Goal: Task Accomplishment & Management: Use online tool/utility

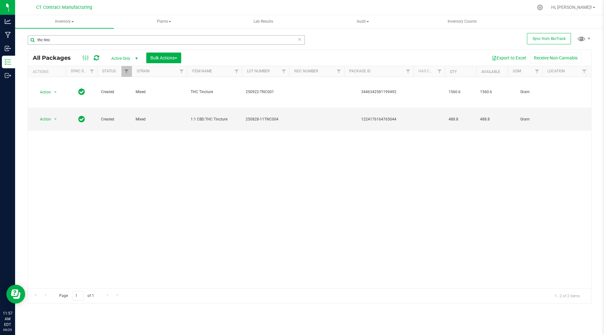
click at [57, 42] on input "thc tinc" at bounding box center [166, 39] width 277 height 9
type input "9658"
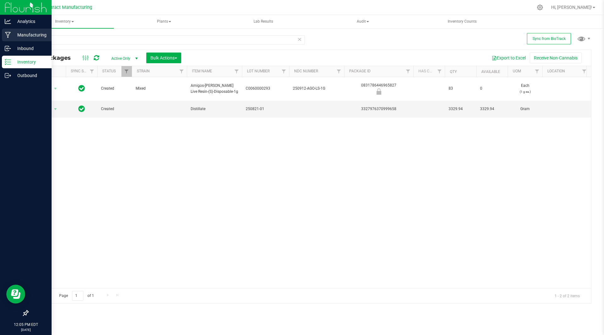
click at [13, 33] on p "Manufacturing" at bounding box center [30, 35] width 38 height 8
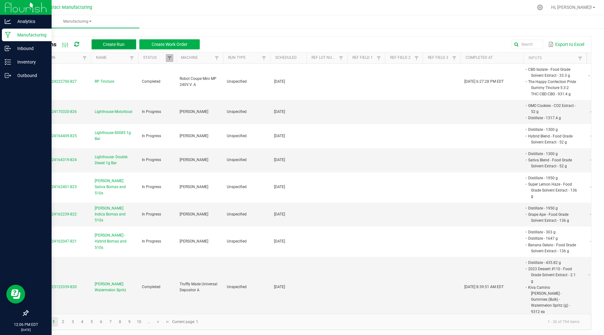
click at [122, 42] on span "Create Run" at bounding box center [114, 44] width 22 height 5
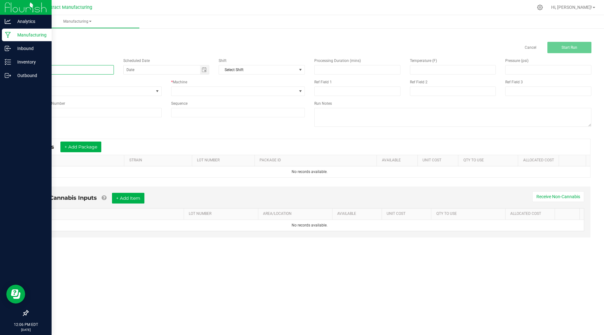
click at [60, 69] on input at bounding box center [71, 69] width 86 height 9
click at [205, 69] on span "Toggle calendar" at bounding box center [204, 69] width 5 height 5
type input "[PERSON_NAME] Blackberry Dream"
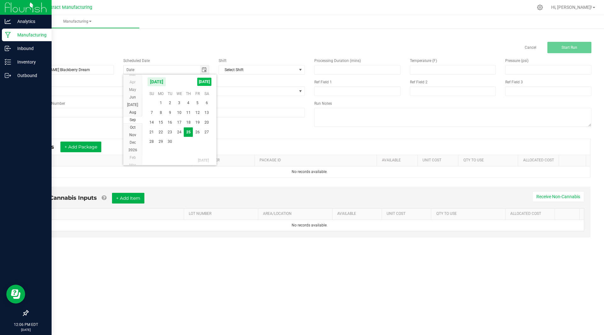
click at [207, 80] on span "[DATE]" at bounding box center [204, 82] width 14 height 8
type input "[DATE]"
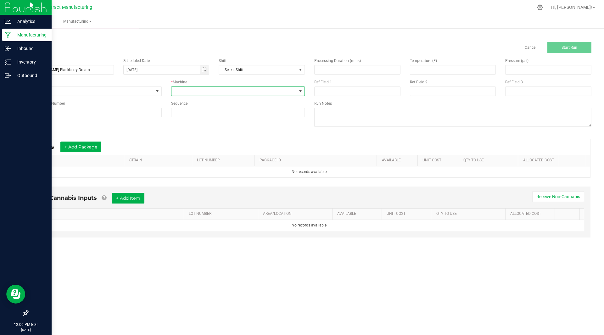
click at [247, 92] on span at bounding box center [235, 91] width 126 height 9
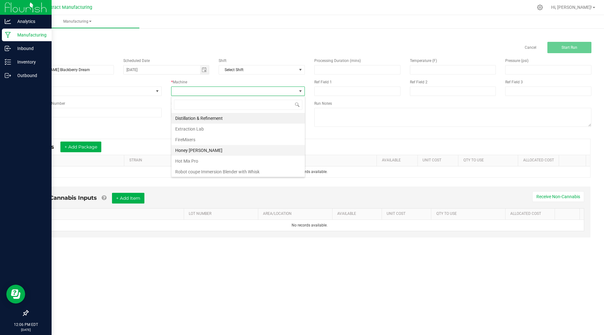
scroll to position [55, 0]
click at [218, 162] on li "Truffly Made Universal Depositor A" at bounding box center [238, 160] width 133 height 11
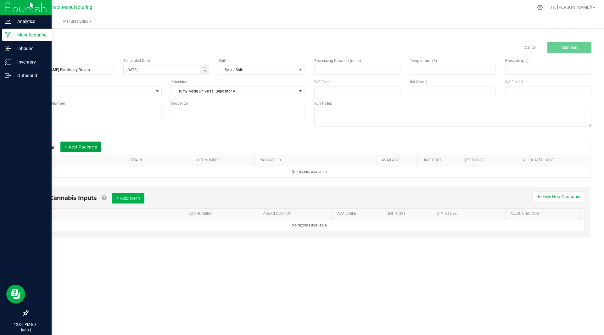
click at [88, 148] on button "+ Add Package" at bounding box center [80, 147] width 41 height 11
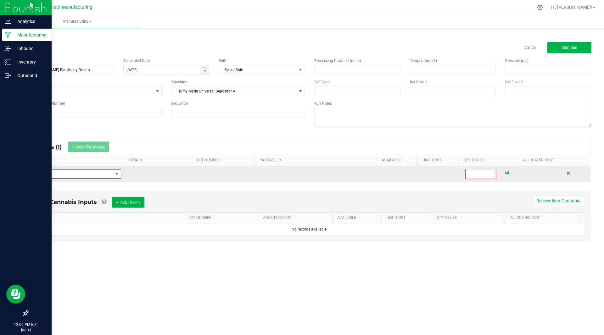
click at [78, 177] on span "NO DATA FOUND" at bounding box center [73, 174] width 80 height 9
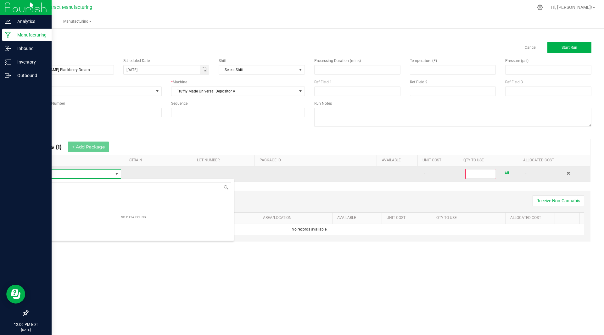
scroll to position [9, 87]
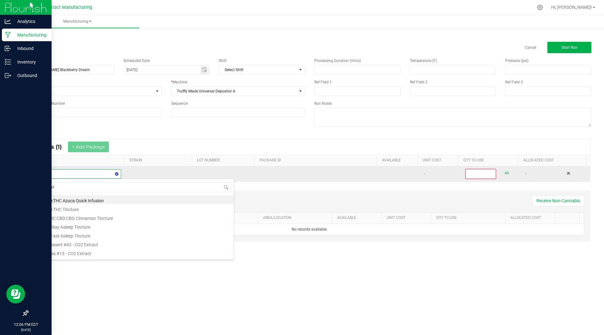
type input "distillate"
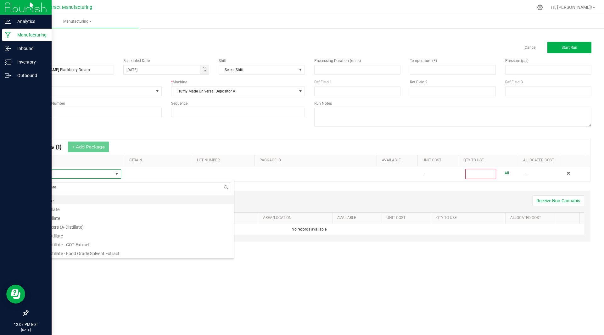
click at [58, 200] on li "Distillate" at bounding box center [133, 199] width 201 height 9
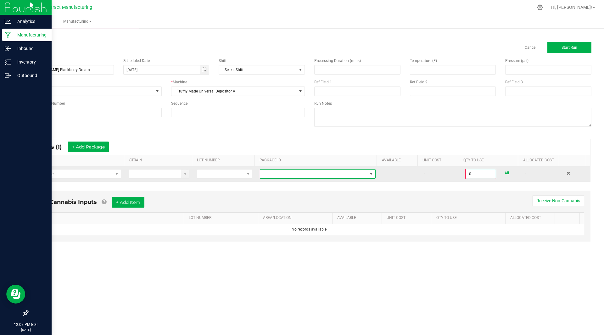
click at [325, 174] on span at bounding box center [313, 174] width 107 height 9
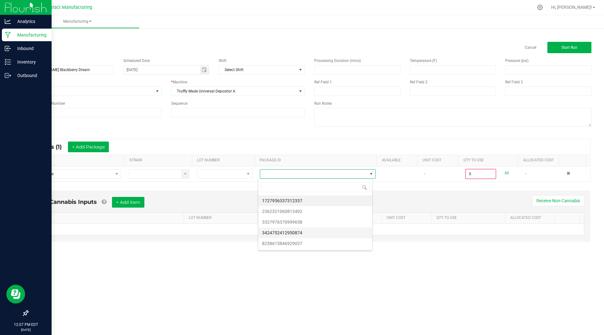
click at [300, 231] on li "3424752412950874" at bounding box center [315, 233] width 114 height 11
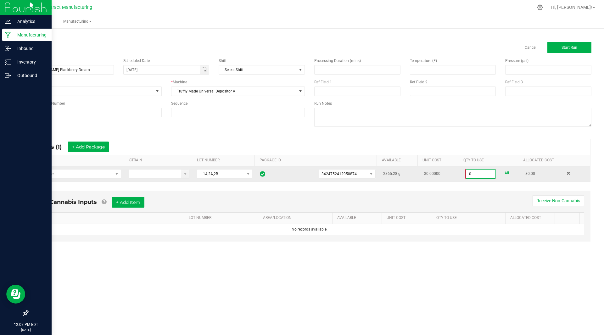
click at [472, 171] on input "0" at bounding box center [481, 174] width 30 height 9
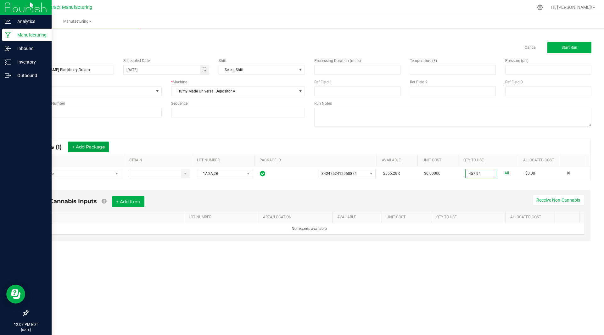
type input "457.9400 g"
click at [86, 146] on button "+ Add Package" at bounding box center [88, 147] width 41 height 11
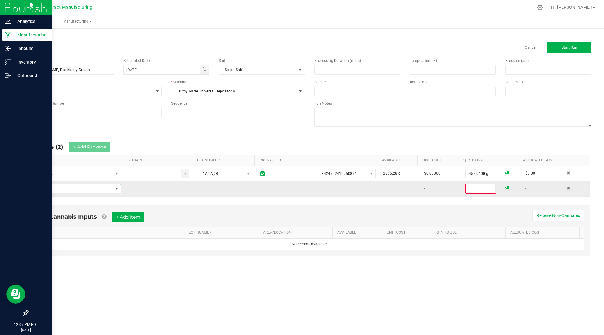
click at [65, 187] on span "NO DATA FOUND" at bounding box center [73, 188] width 80 height 9
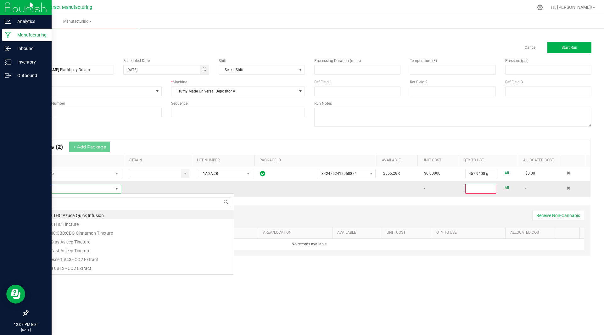
scroll to position [9, 87]
type input "cbd iso"
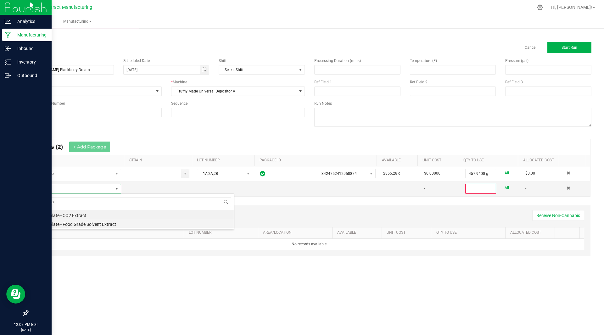
click at [94, 228] on li "CBD Isolate - Food Grade Solvent Extract" at bounding box center [133, 223] width 201 height 9
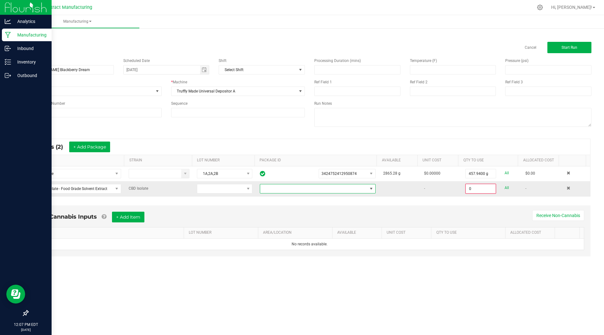
click at [317, 191] on span at bounding box center [313, 188] width 107 height 9
click at [301, 230] on li "5455787897786596" at bounding box center [315, 226] width 114 height 11
click at [469, 190] on input "0" at bounding box center [481, 188] width 30 height 9
type input "411.4600 g"
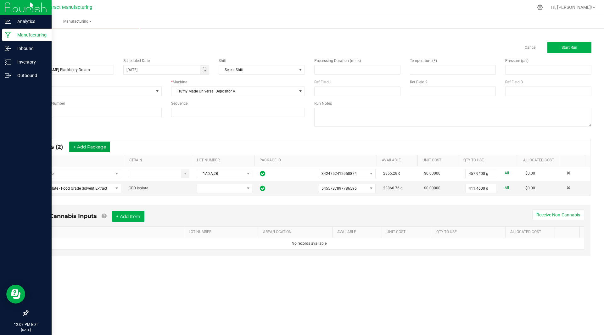
click at [103, 149] on button "+ Add Package" at bounding box center [89, 147] width 41 height 11
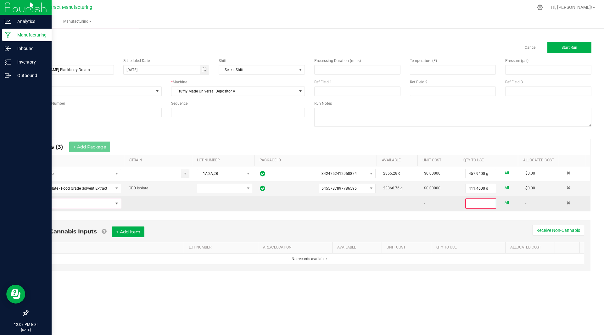
click at [75, 203] on span "NO DATA FOUND" at bounding box center [73, 203] width 80 height 9
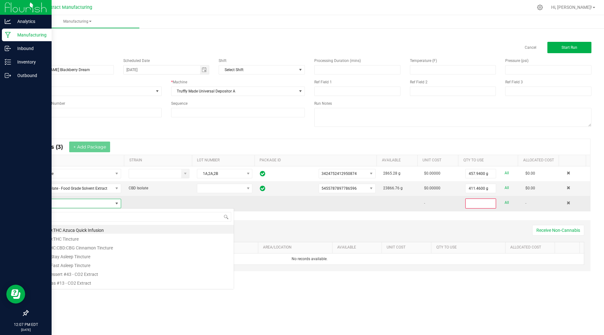
scroll to position [9, 87]
type input "cbn iso"
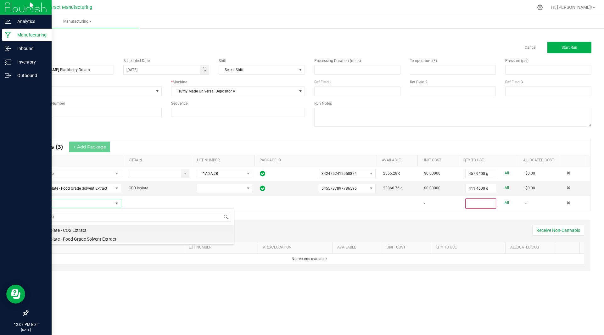
click at [61, 239] on li "CBN Isolate - Food Grade Solvent Extract" at bounding box center [133, 238] width 201 height 9
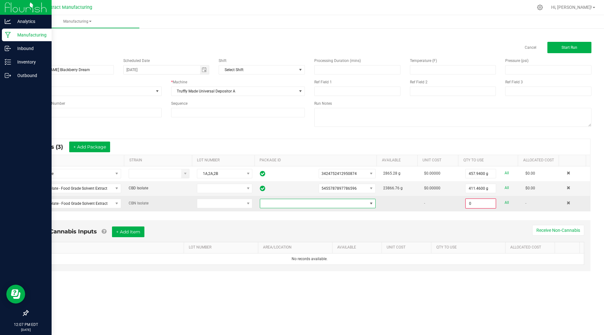
click at [345, 205] on span at bounding box center [313, 203] width 107 height 9
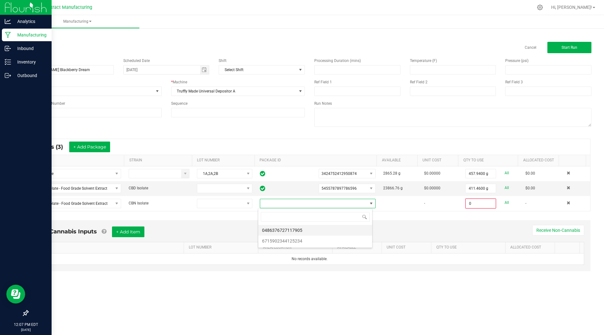
click at [309, 230] on li "0486376727117905" at bounding box center [315, 230] width 114 height 11
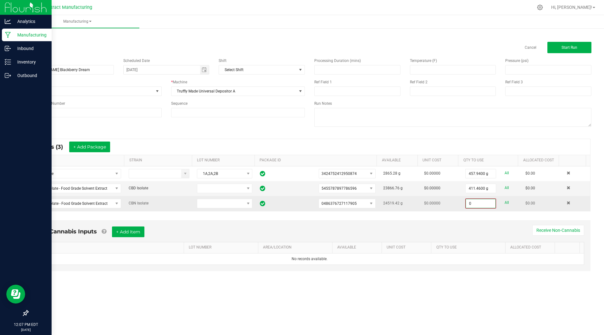
click at [473, 206] on input "0" at bounding box center [481, 203] width 30 height 9
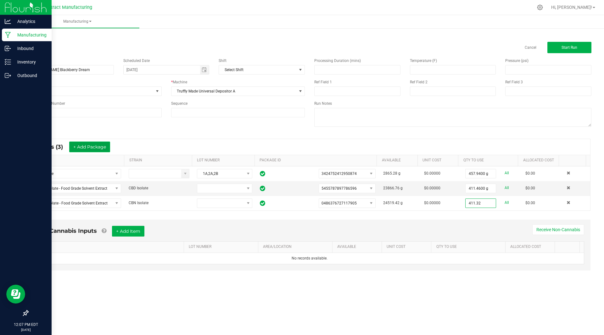
type input "411.3200 g"
click at [97, 145] on button "+ Add Package" at bounding box center [89, 147] width 41 height 11
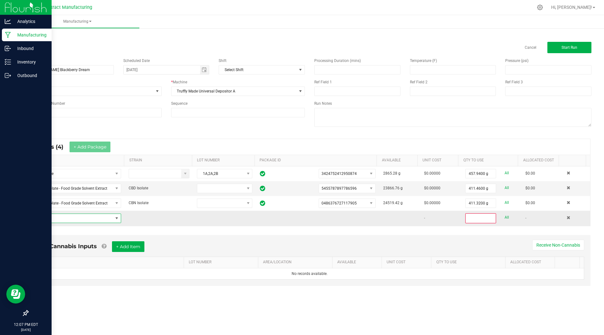
click at [72, 221] on span "NO DATA FOUND" at bounding box center [73, 218] width 80 height 9
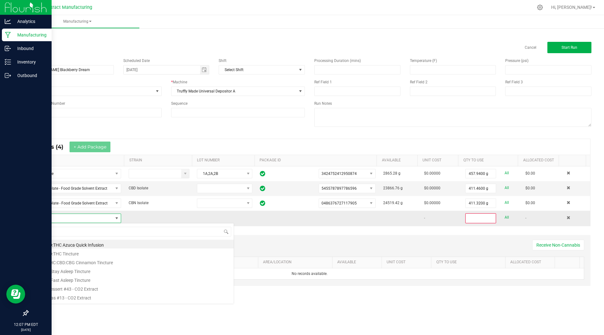
scroll to position [9, 87]
type input "gas"
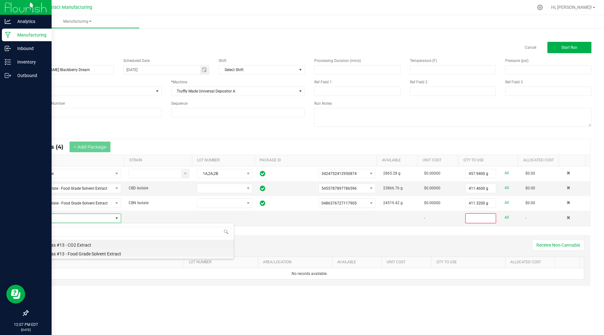
click at [82, 251] on li "2022 Gas #13 - Food Grade Solvent Extract" at bounding box center [133, 253] width 201 height 9
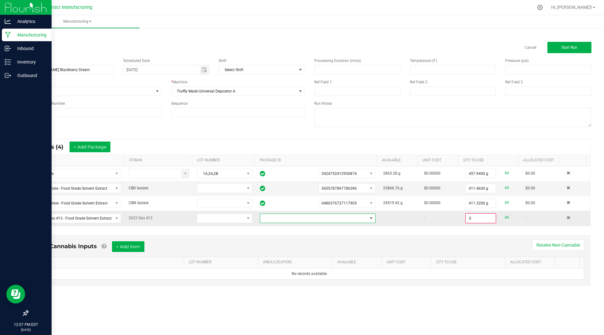
click at [360, 217] on span at bounding box center [313, 218] width 107 height 9
click at [315, 243] on li "0804446126146135" at bounding box center [315, 245] width 114 height 11
click at [481, 220] on input "0" at bounding box center [481, 218] width 30 height 9
type input "2.3800 g"
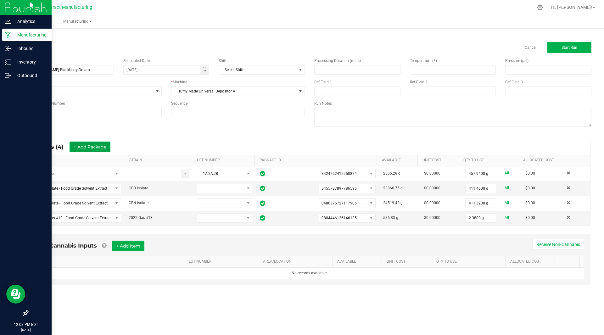
click at [92, 145] on button "+ Add Package" at bounding box center [90, 147] width 41 height 11
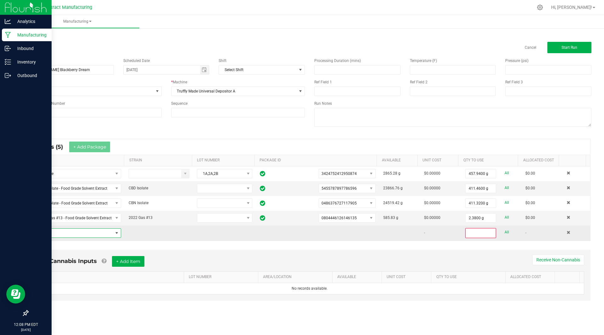
click at [73, 232] on span "NO DATA FOUND" at bounding box center [73, 233] width 80 height 9
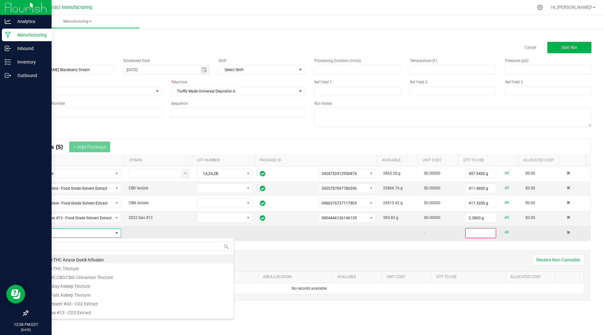
scroll to position [9, 87]
type input "blackberry"
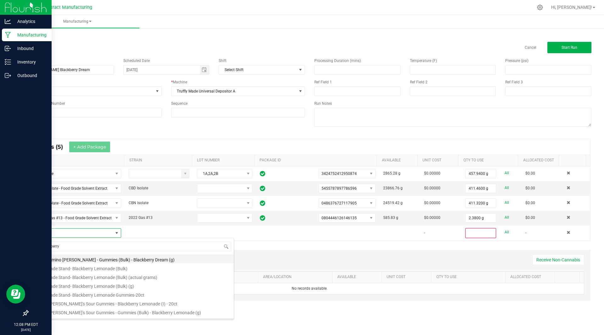
click at [100, 256] on li "Kiva Camino [PERSON_NAME] - Gummies (Bulk) - Blackberry Dream (g)" at bounding box center [133, 259] width 201 height 9
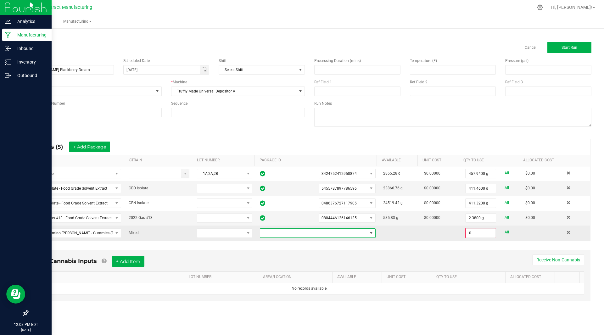
click at [336, 235] on span at bounding box center [313, 233] width 107 height 9
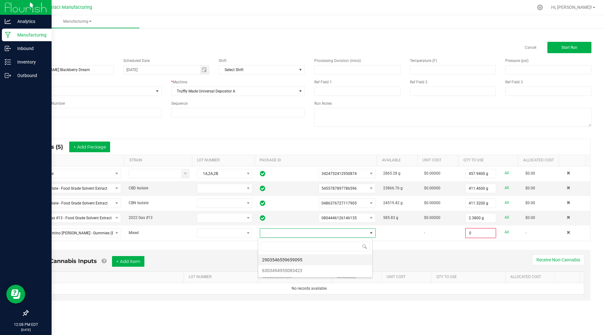
click at [313, 259] on li "2903546559659095" at bounding box center [315, 260] width 114 height 11
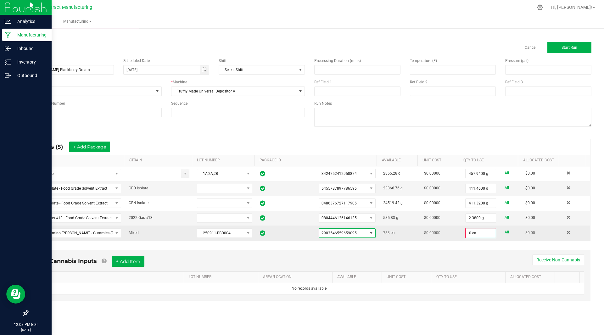
click at [333, 231] on span "2903546559659095" at bounding box center [339, 233] width 35 height 4
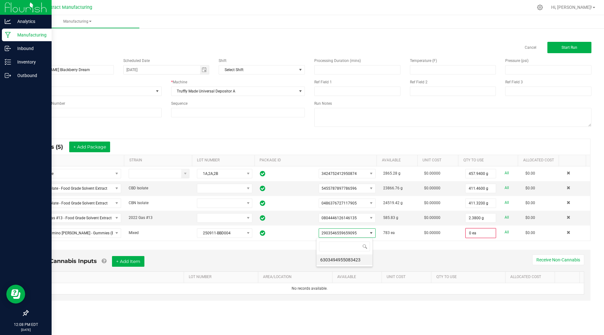
click at [335, 258] on li "6303494955083423" at bounding box center [345, 260] width 56 height 11
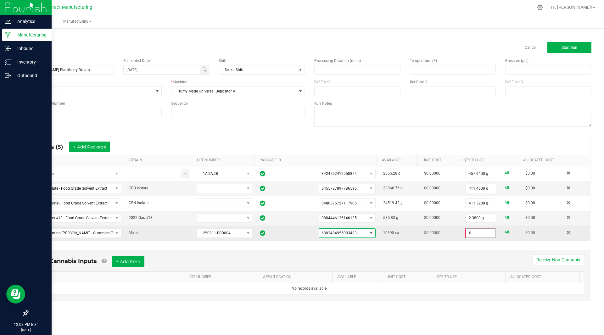
click at [467, 235] on input "0" at bounding box center [481, 233] width 30 height 9
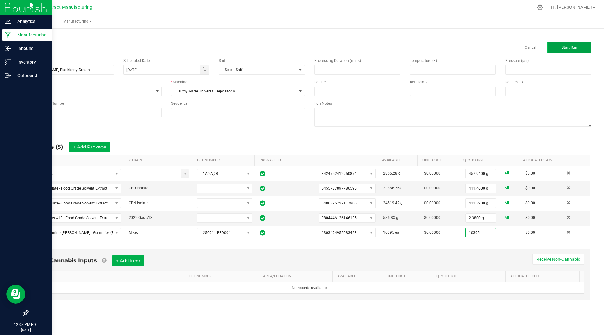
type input "10395 ea"
click at [571, 48] on span "Start Run" at bounding box center [570, 47] width 16 height 4
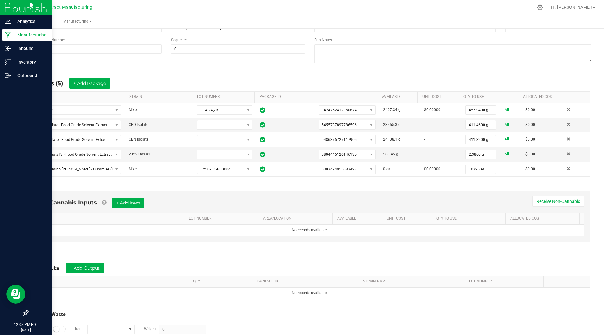
scroll to position [112, 0]
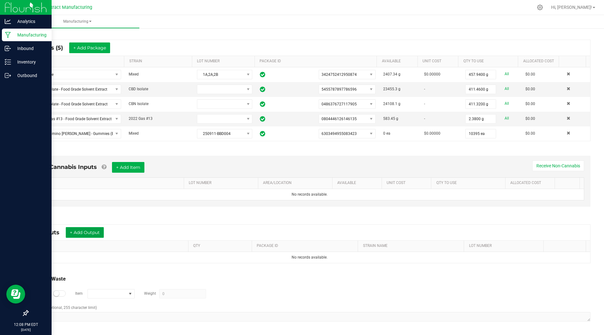
click at [87, 235] on button "+ Add Output" at bounding box center [85, 232] width 38 height 11
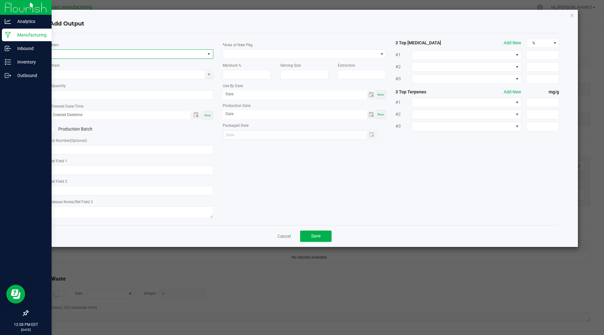
click at [67, 58] on span "NO DATA FOUND" at bounding box center [127, 54] width 155 height 9
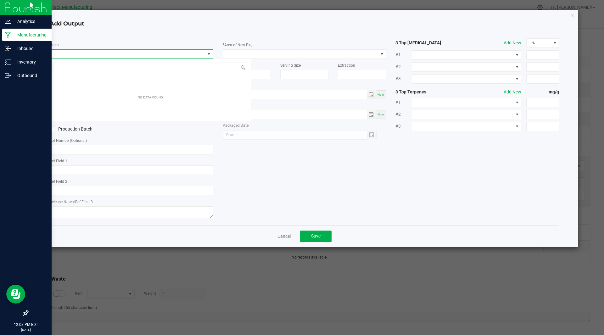
scroll to position [9, 164]
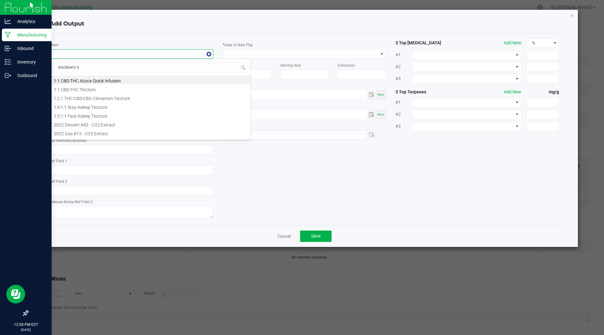
type input "blackberry dr"
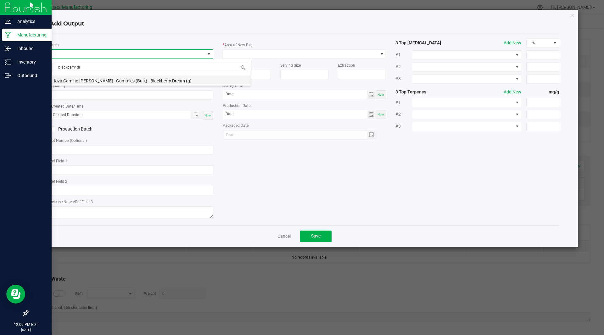
click at [131, 79] on li "Kiva Camino [PERSON_NAME] - Gummies (Bulk) - Blackberry Dream (g)" at bounding box center [150, 80] width 201 height 9
type input "0 ea"
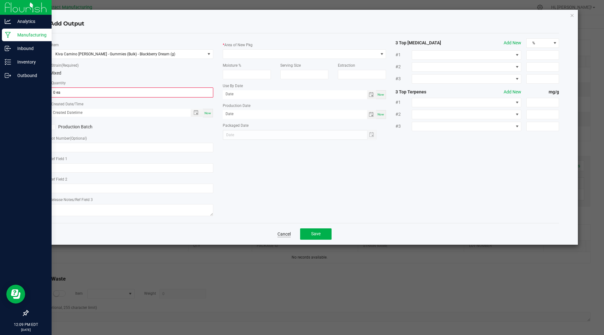
click at [282, 235] on link "Cancel" at bounding box center [284, 234] width 13 height 6
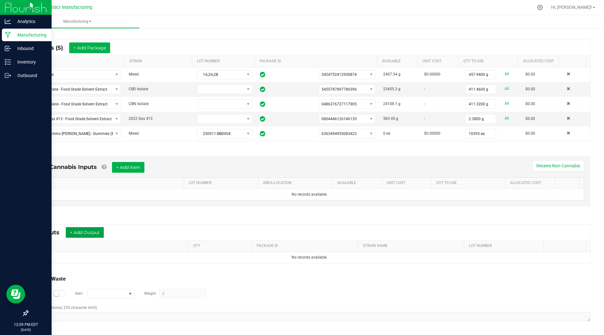
click at [88, 230] on button "+ Add Output" at bounding box center [85, 232] width 38 height 11
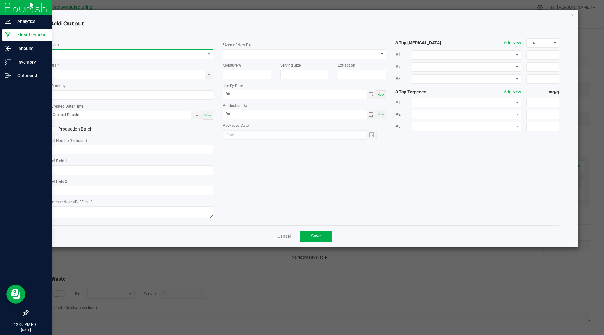
click at [98, 53] on span "NO DATA FOUND" at bounding box center [127, 54] width 155 height 9
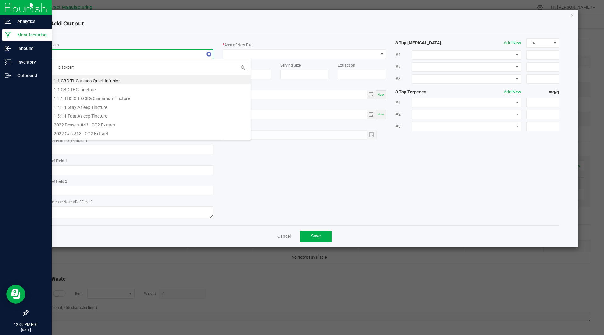
type input "blackberry"
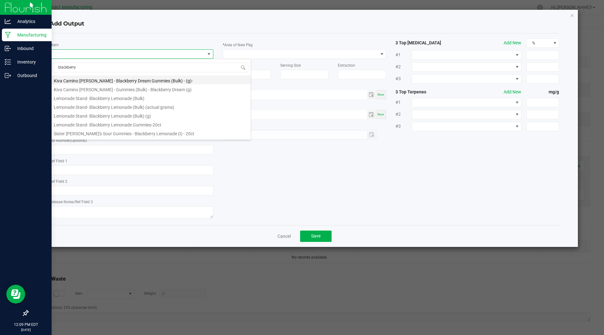
click at [130, 82] on li "Kiva Camino [PERSON_NAME] - Blackberry Dream Gummies (Bulk) - (g)-" at bounding box center [150, 80] width 201 height 9
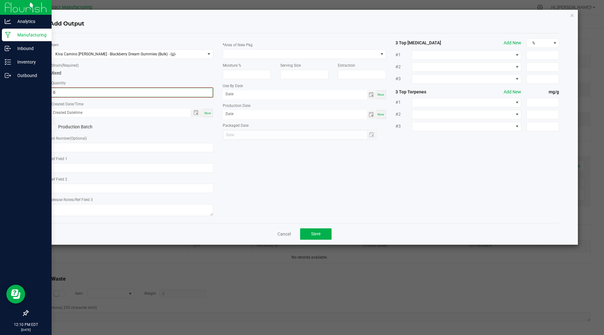
click at [79, 96] on input "0" at bounding box center [131, 92] width 162 height 9
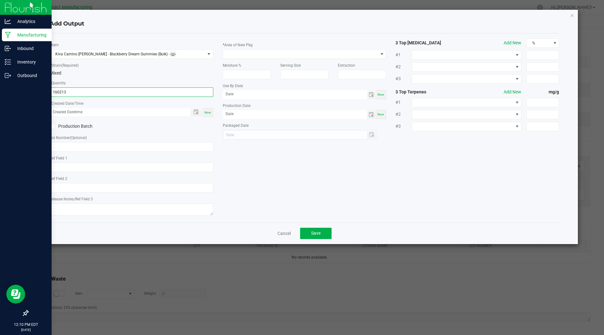
type input "160213.0000 g"
click at [209, 113] on span "Now" at bounding box center [208, 112] width 7 height 3
type input "[DATE] 12:10 PM"
type input "[DATE]"
click at [110, 145] on input "text" at bounding box center [132, 146] width 164 height 9
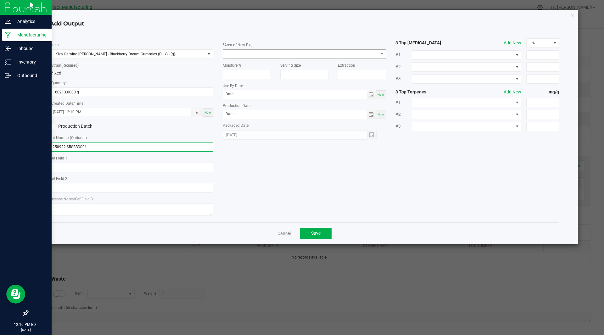
type input "250922-SRSBBD001"
click at [249, 57] on span at bounding box center [300, 54] width 155 height 9
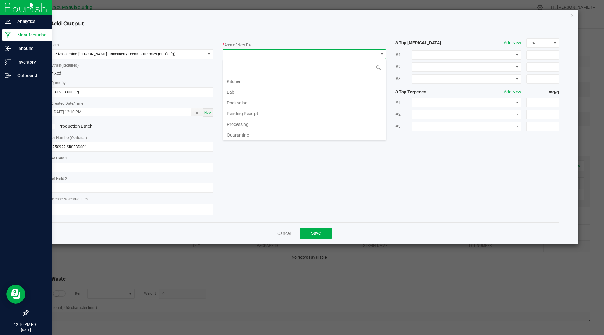
scroll to position [21, 0]
click at [245, 100] on li "Kitchen" at bounding box center [304, 102] width 163 height 11
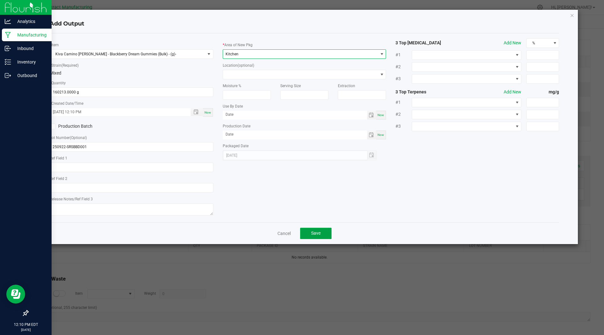
click at [322, 233] on button "Save" at bounding box center [315, 233] width 31 height 11
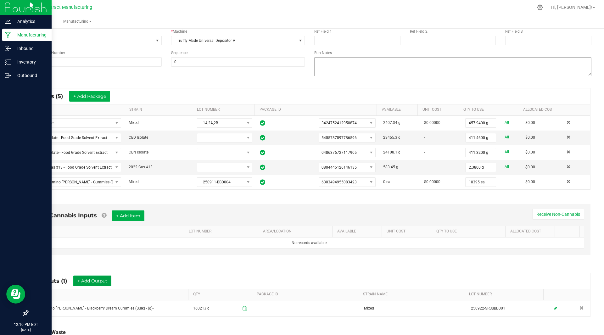
scroll to position [0, 0]
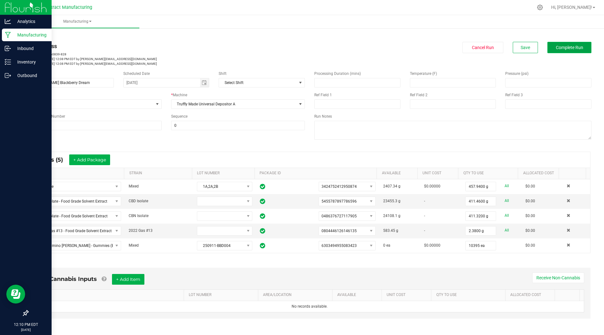
click at [556, 44] on button "Complete Run" at bounding box center [570, 47] width 44 height 11
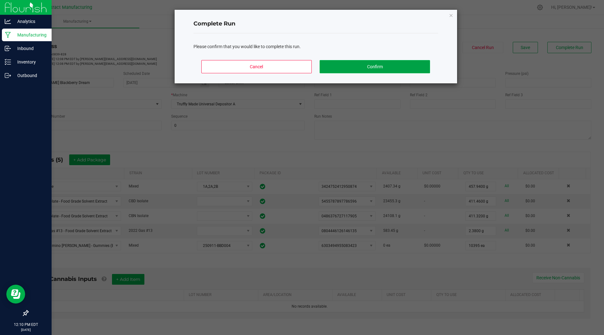
click at [377, 70] on button "Confirm" at bounding box center [375, 66] width 110 height 13
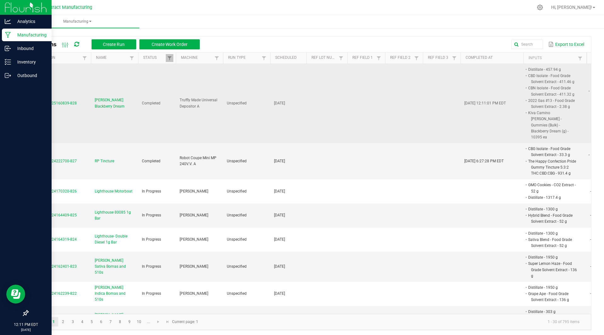
click at [103, 98] on span "[PERSON_NAME] Blackberry Dream" at bounding box center [115, 103] width 40 height 12
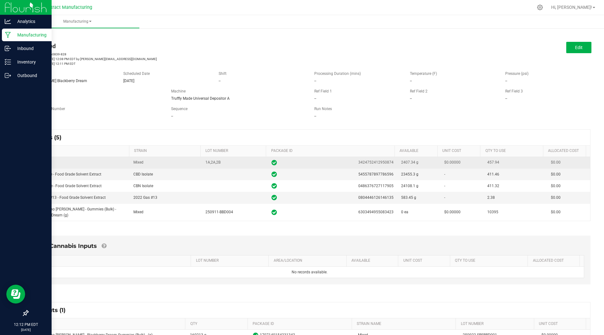
click at [378, 161] on span "3424752412950874" at bounding box center [375, 163] width 35 height 6
copy span "3424752412950874"
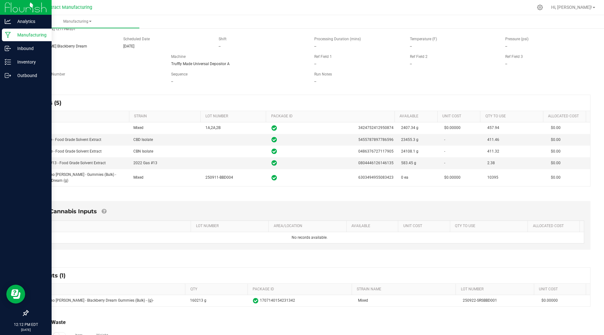
scroll to position [34, 0]
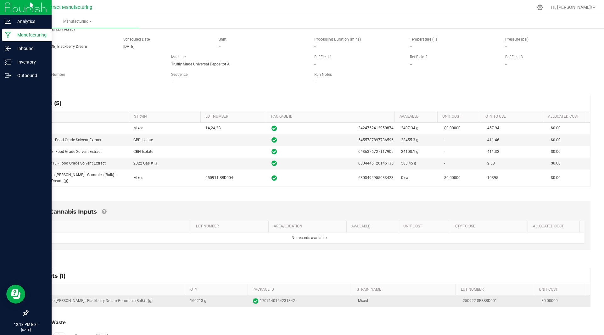
click at [269, 300] on span "1707140154231342" at bounding box center [277, 301] width 35 height 6
copy span "1707140154231342"
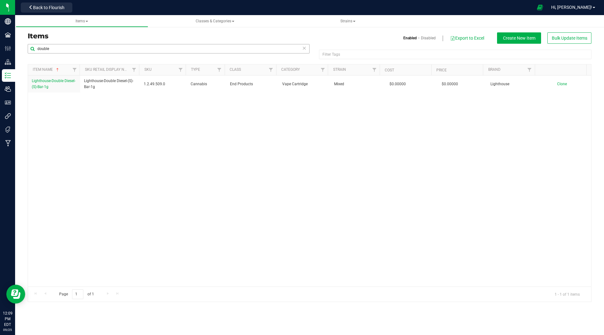
click at [51, 49] on input "double" at bounding box center [169, 48] width 282 height 9
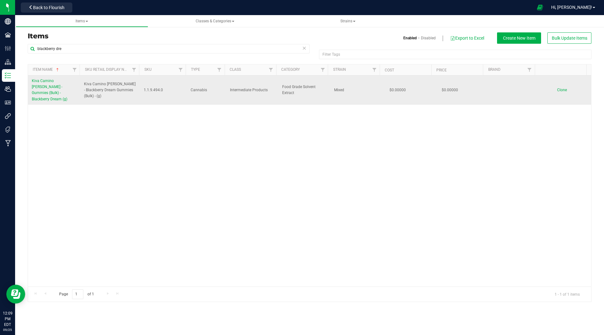
type input "blackberry dre"
click at [103, 93] on span "Kiva Camino Sours - Blackberry Dream Gummies (Bulk) - (g)" at bounding box center [110, 90] width 53 height 18
copy tr "Kiva Camino Sours - Blackberry Dream Gummies (Bulk) - (g)"
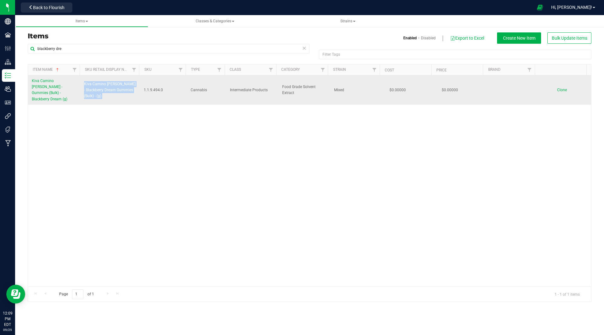
click at [559, 88] on span "Clone" at bounding box center [562, 90] width 10 height 4
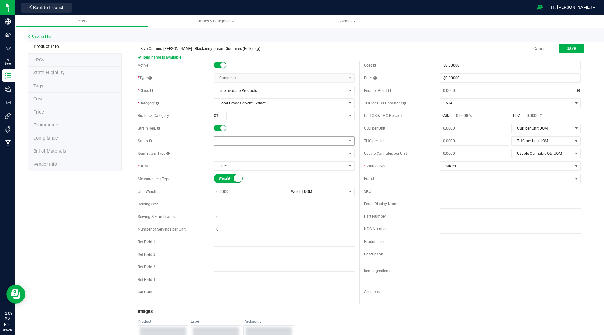
type input "Kiva Camino Sours - Blackberry Dream Gummies (Bulk) - (g)"
click at [228, 141] on span at bounding box center [280, 141] width 132 height 9
type input "mix"
click at [229, 167] on li "Mixed" at bounding box center [281, 167] width 139 height 9
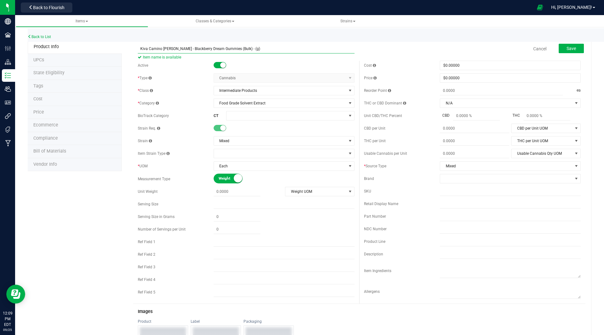
click at [256, 49] on input "Kiva Camino Sours - Blackberry Dream Gummies (Bulk) - (g)" at bounding box center [246, 48] width 217 height 9
type input "Kiva Camino [PERSON_NAME] - Blackberry Dream Gummies (Bulk) - (g)-"
click at [238, 167] on span "Each" at bounding box center [280, 166] width 132 height 9
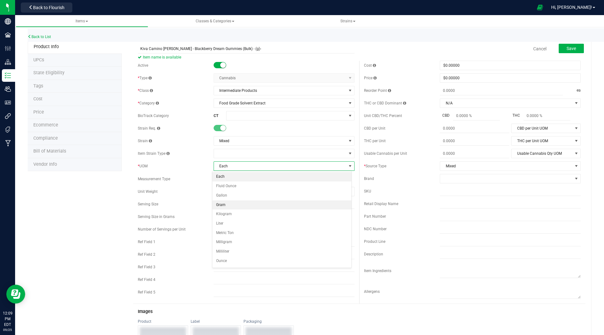
click at [233, 203] on li "Gram" at bounding box center [281, 204] width 139 height 9
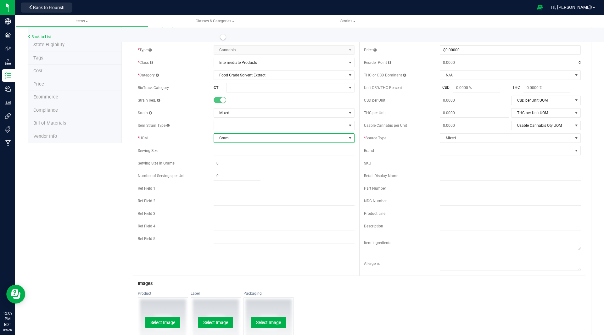
scroll to position [0, 0]
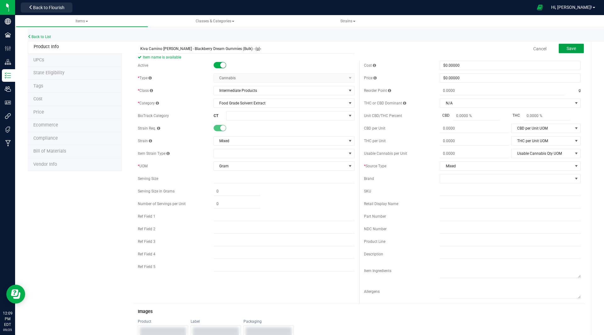
click at [567, 48] on span "Save" at bounding box center [571, 48] width 9 height 5
